Goal: Information Seeking & Learning: Learn about a topic

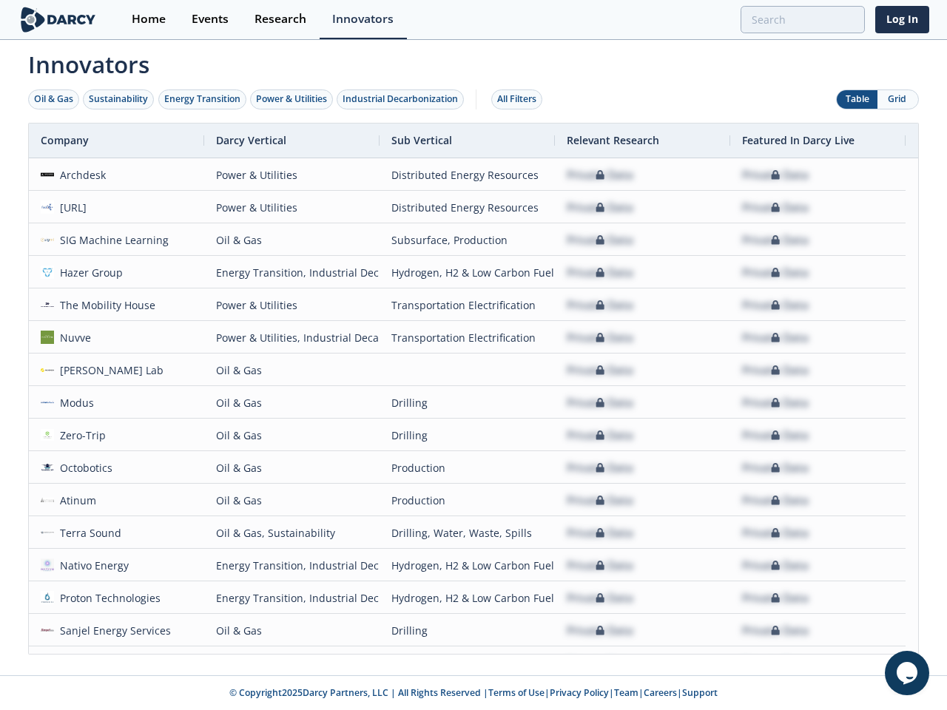
click at [54, 99] on div "Oil & Gas" at bounding box center [53, 98] width 39 height 13
click at [119, 99] on div "Sustainability" at bounding box center [118, 98] width 59 height 13
click at [203, 99] on div "Energy Transition" at bounding box center [202, 98] width 76 height 13
click at [293, 99] on div "Power & Utilities" at bounding box center [291, 98] width 71 height 13
click at [403, 99] on div "Industrial Decarbonization" at bounding box center [400, 98] width 115 height 13
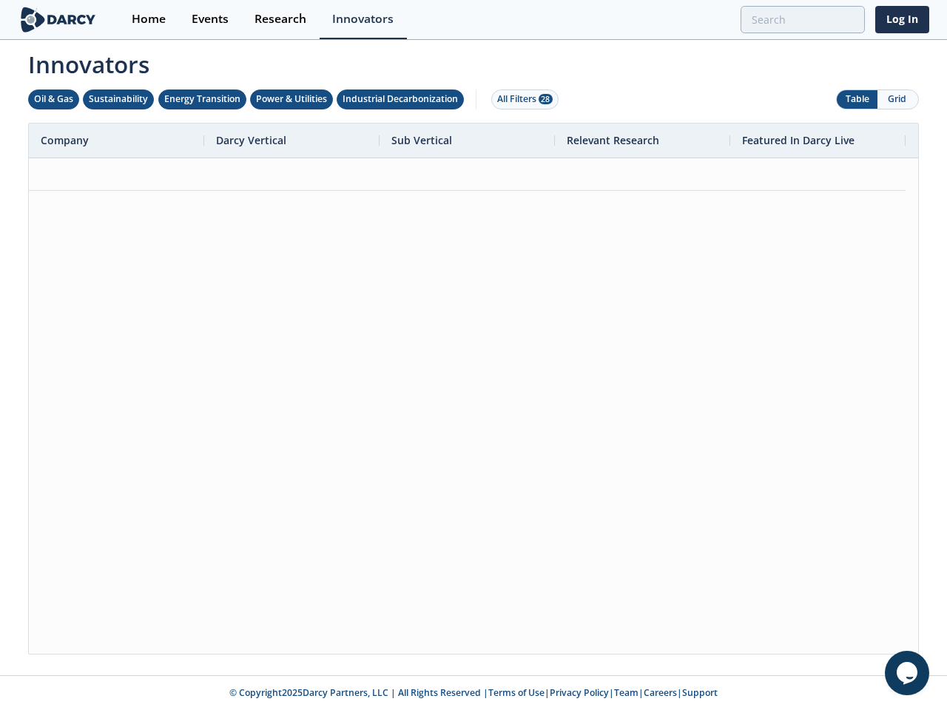
click at [521, 99] on div "All Filters 28" at bounding box center [524, 98] width 55 height 13
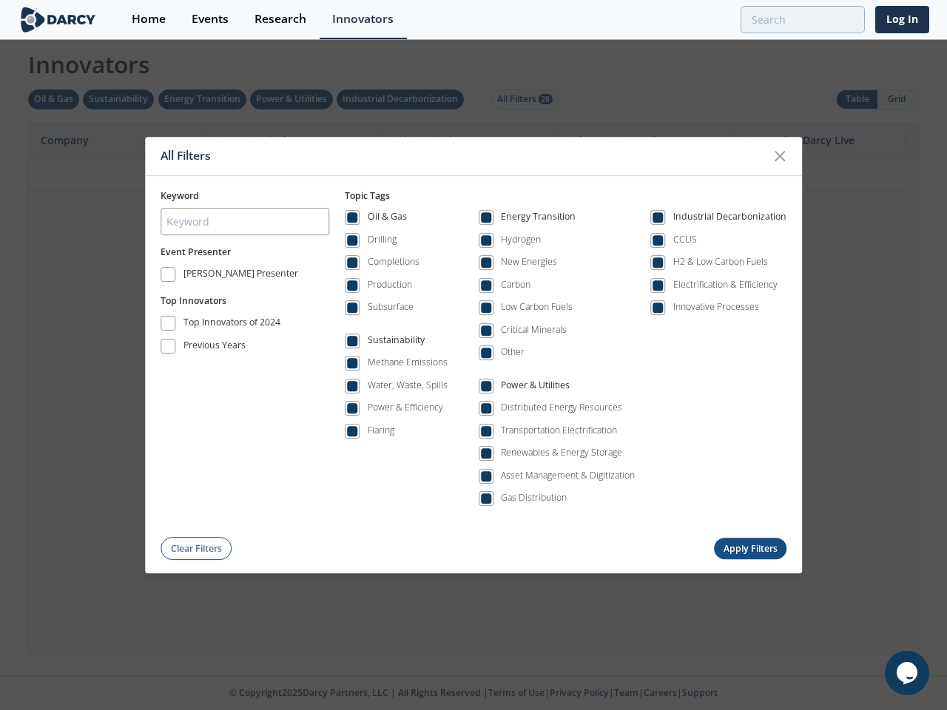
click at [897, 99] on div "All Filters Keyword Event Presenter [PERSON_NAME] Presenter Top Innovators Top …" at bounding box center [473, 355] width 947 height 710
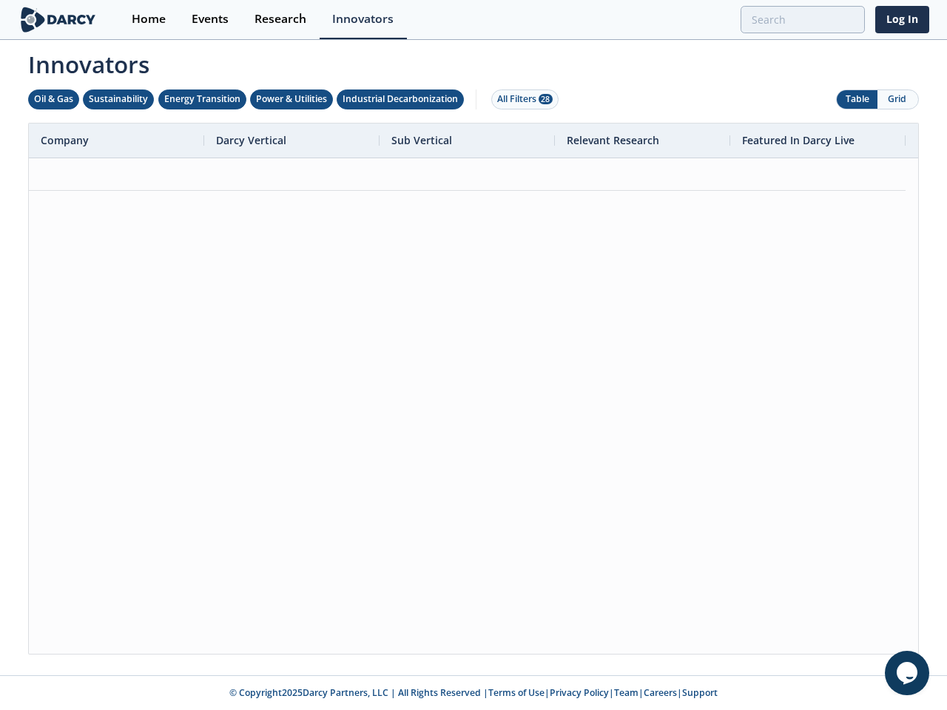
click at [474, 388] on div at bounding box center [473, 406] width 889 height 496
